Goal: Transaction & Acquisition: Download file/media

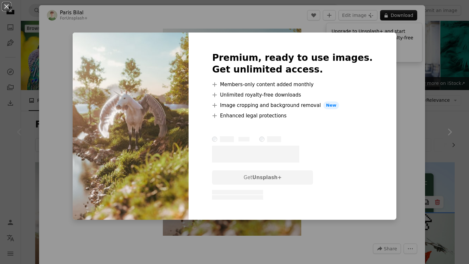
scroll to position [76, 0]
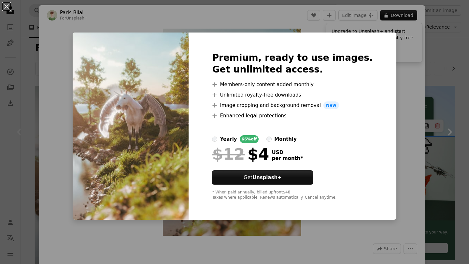
click at [396, 96] on div "An X shape Premium, ready to use images. Get unlimited access. A plus sign Memb…" at bounding box center [234, 132] width 469 height 264
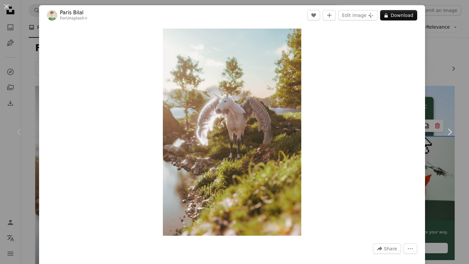
click at [454, 55] on div "An X shape Chevron left Chevron right Paris Bilal For Unsplash+ A heart A plus …" at bounding box center [234, 132] width 469 height 264
